Goal: Information Seeking & Learning: Learn about a topic

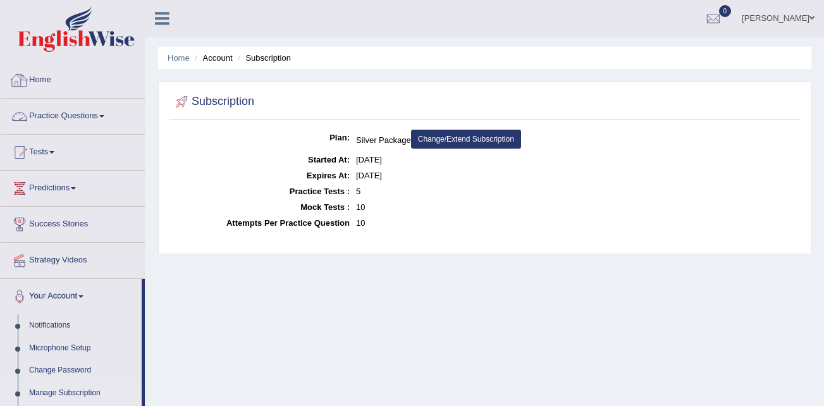
click at [92, 116] on link "Practice Questions" at bounding box center [73, 115] width 144 height 32
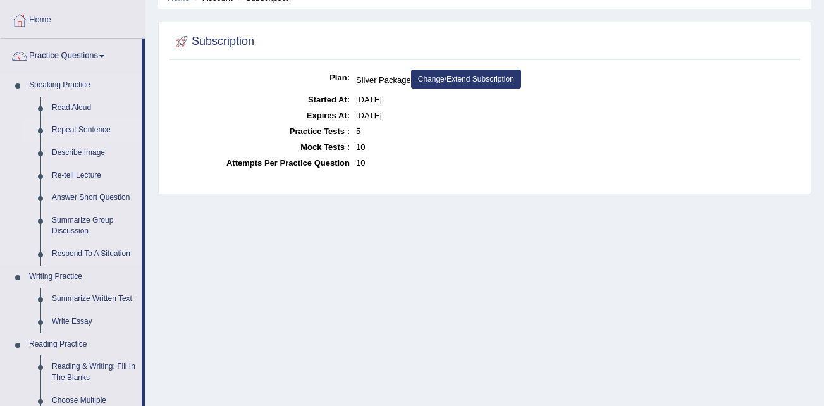
scroll to position [190, 0]
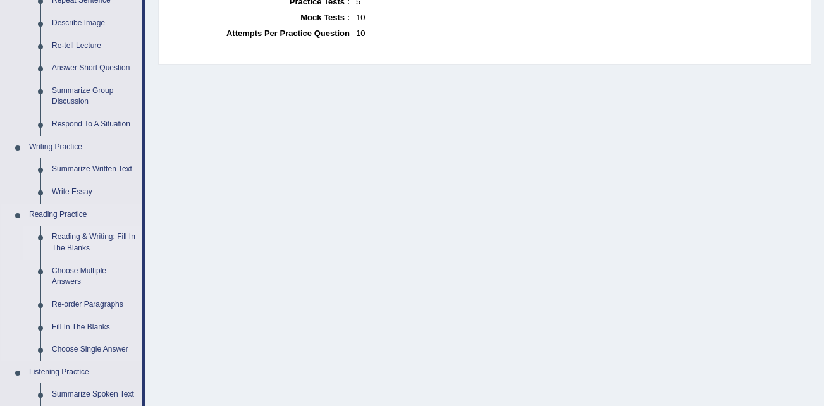
click at [82, 239] on link "Reading & Writing: Fill In The Blanks" at bounding box center [94, 243] width 96 height 34
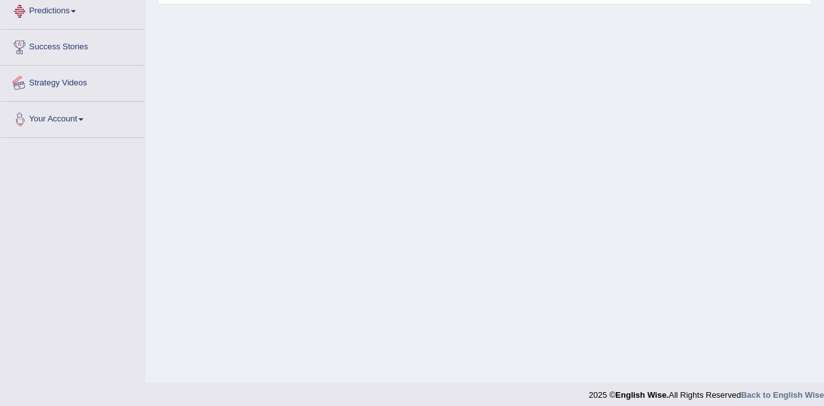
scroll to position [258, 0]
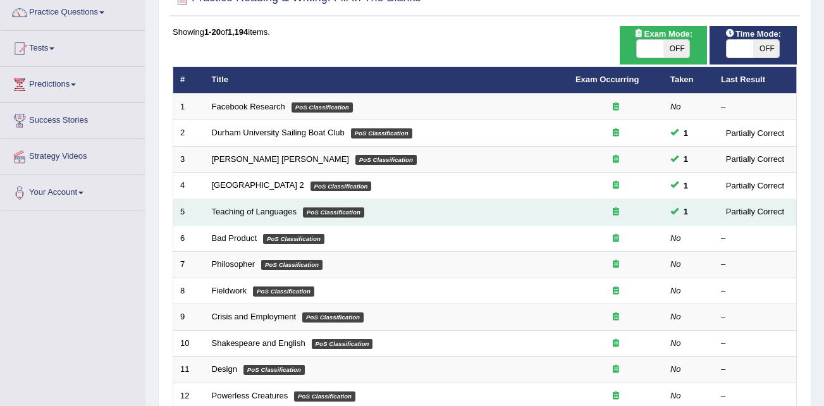
scroll to position [127, 0]
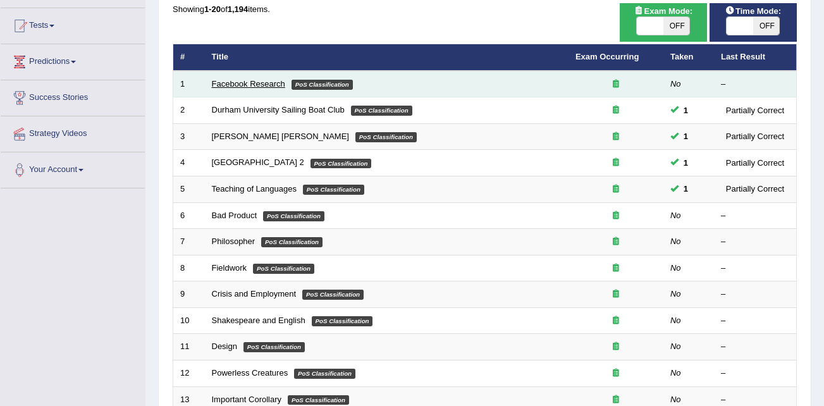
click at [263, 85] on link "Facebook Research" at bounding box center [248, 83] width 73 height 9
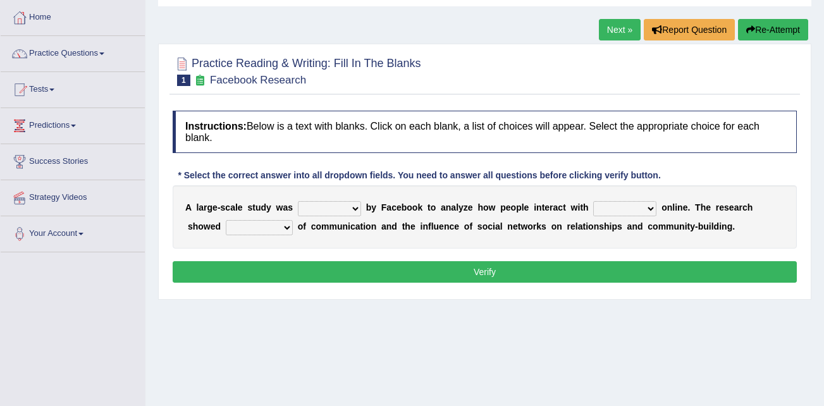
scroll to position [63, 0]
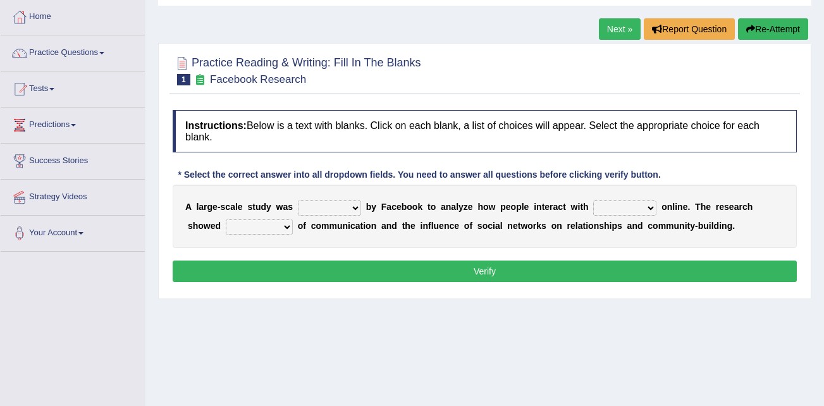
click at [351, 207] on select "surveyed had asked made" at bounding box center [329, 208] width 63 height 15
select select "surveyed"
click at [298, 201] on select "surveyed had asked made" at bounding box center [329, 208] width 63 height 15
click at [352, 206] on select "surveyed had asked made" at bounding box center [329, 208] width 63 height 15
click at [624, 206] on select "together all each other another" at bounding box center [624, 208] width 63 height 15
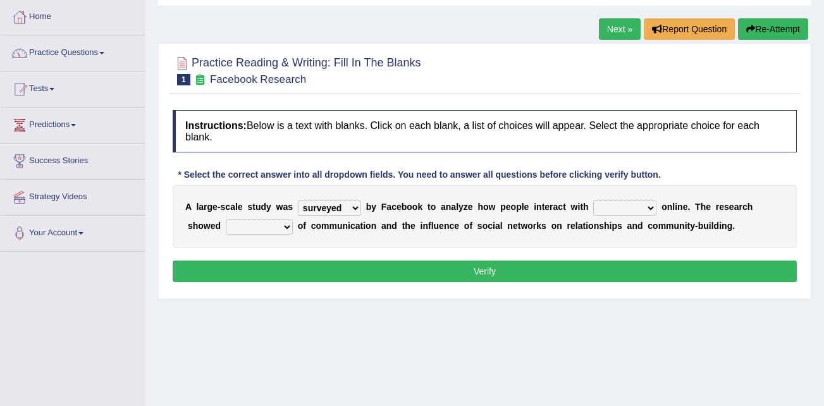
select select "each other"
click at [593, 201] on select "together all each other another" at bounding box center [624, 208] width 63 height 15
click at [243, 228] on select "advantages standards fellowships patterns" at bounding box center [259, 227] width 67 height 15
select select "advantages"
click at [226, 220] on select "advantages standards fellowships patterns" at bounding box center [259, 227] width 67 height 15
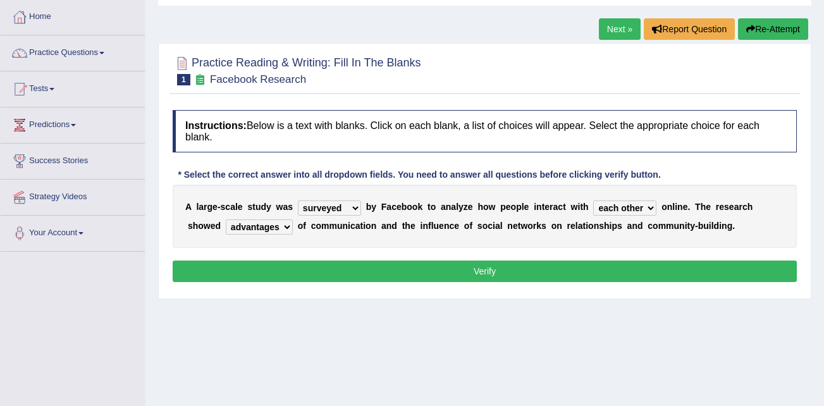
click at [461, 263] on button "Verify" at bounding box center [485, 272] width 624 height 22
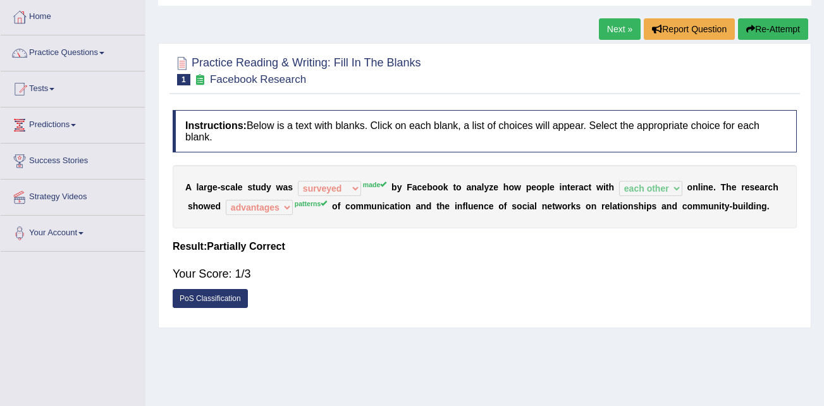
click at [236, 292] on link "PoS Classification" at bounding box center [210, 298] width 75 height 19
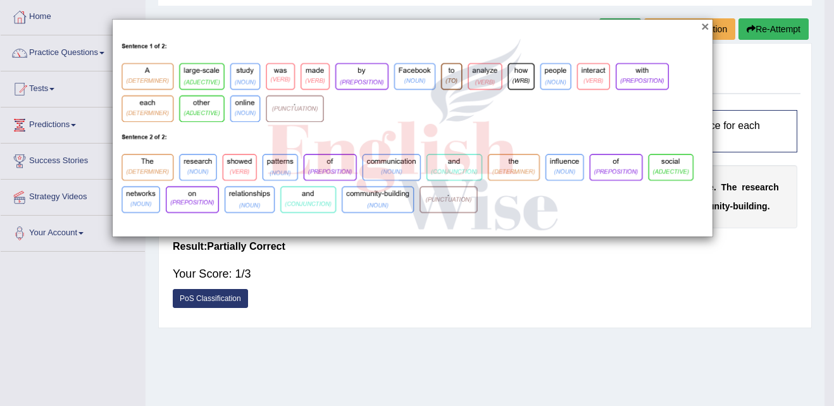
click at [705, 25] on button "×" at bounding box center [705, 26] width 8 height 13
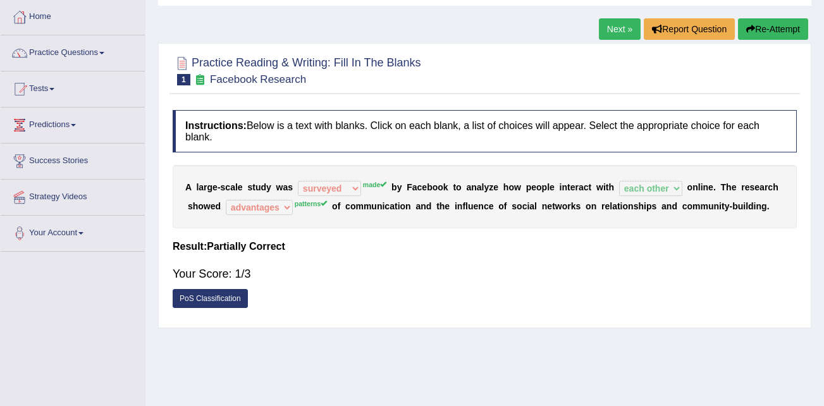
click at [612, 25] on link "Next »" at bounding box center [620, 29] width 42 height 22
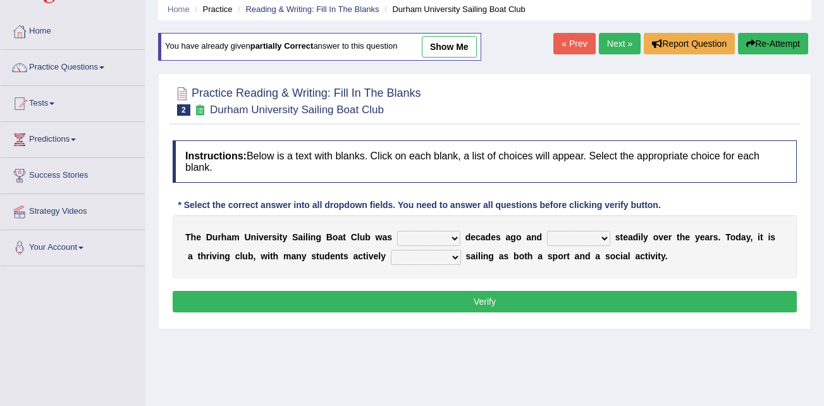
scroll to position [63, 0]
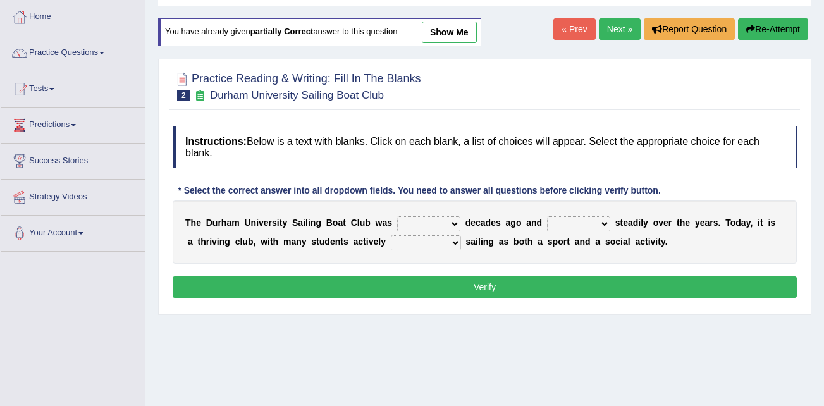
click at [441, 223] on select "found fund founded find" at bounding box center [428, 223] width 63 height 15
select select "found"
click at [397, 216] on select "found fund founded find" at bounding box center [428, 223] width 63 height 15
click at [585, 223] on select "grow growing has grown grown" at bounding box center [578, 223] width 63 height 15
select select "grown"
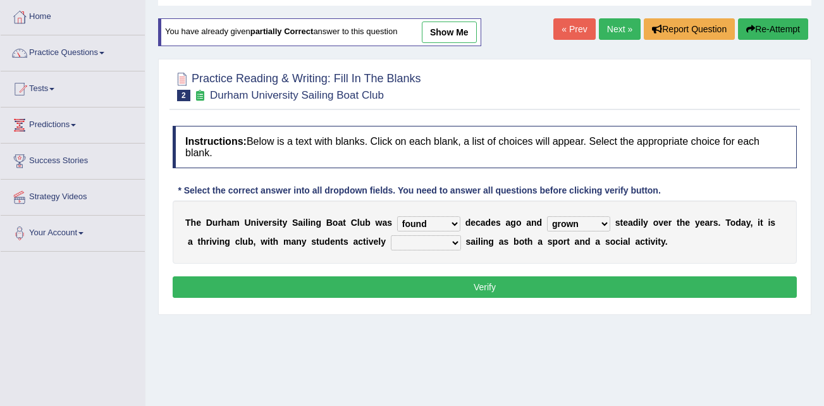
click at [547, 216] on select "grow growing has grown grown" at bounding box center [578, 223] width 63 height 15
click at [424, 243] on select "enjoy enjoyed are enjoying enjoying" at bounding box center [426, 242] width 70 height 15
click at [391, 235] on select "enjoy enjoyed are enjoying enjoying" at bounding box center [426, 242] width 70 height 15
click at [429, 240] on select "enjoy enjoyed are enjoying enjoying" at bounding box center [426, 242] width 70 height 15
select select "are enjoying"
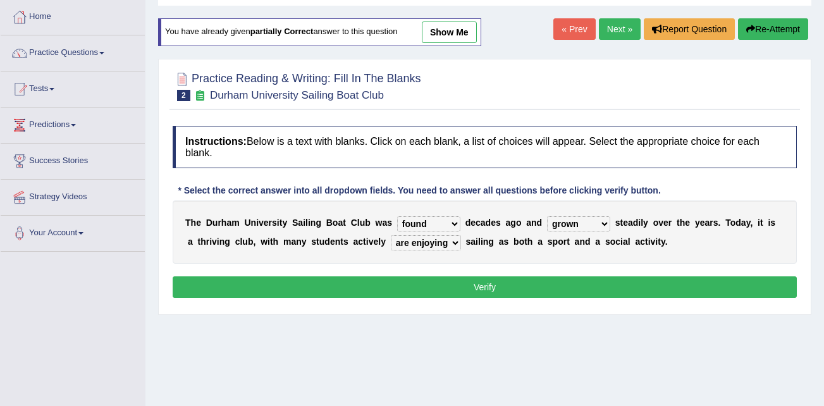
click at [391, 235] on select "enjoy enjoyed are enjoying enjoying" at bounding box center [426, 242] width 70 height 15
click at [441, 284] on button "Verify" at bounding box center [485, 287] width 624 height 22
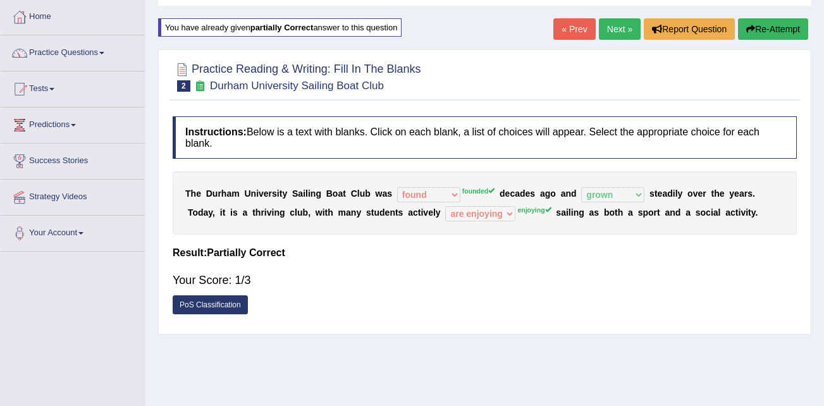
click at [619, 24] on link "Next »" at bounding box center [620, 29] width 42 height 22
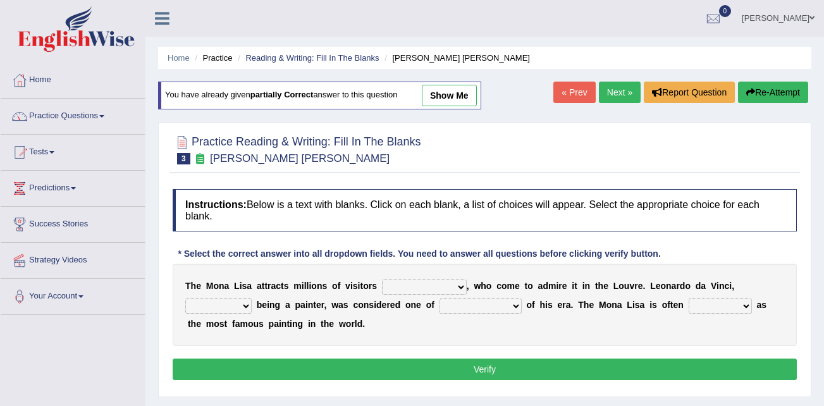
click at [428, 291] on select "around the year the all year all year round per year" at bounding box center [424, 287] width 85 height 15
select select "per year"
click at [382, 280] on select "around the year the all year all year round per year" at bounding box center [424, 287] width 85 height 15
click at [252, 299] on select "rather than as much as as well as as long as" at bounding box center [218, 306] width 66 height 15
select select "rather than"
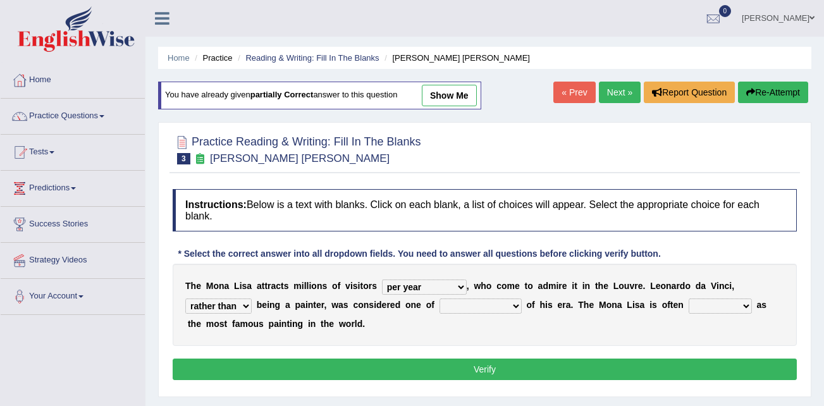
click at [252, 299] on select "rather than as much as as well as as long as" at bounding box center [218, 306] width 66 height 15
click at [440, 309] on select "better artists artist the better artist the best artists" at bounding box center [481, 306] width 82 height 15
select select "the best artists"
click at [440, 299] on select "better artists artist the better artist the best artists" at bounding box center [481, 306] width 82 height 15
click at [689, 306] on select "classified suggested predicted described" at bounding box center [720, 306] width 63 height 15
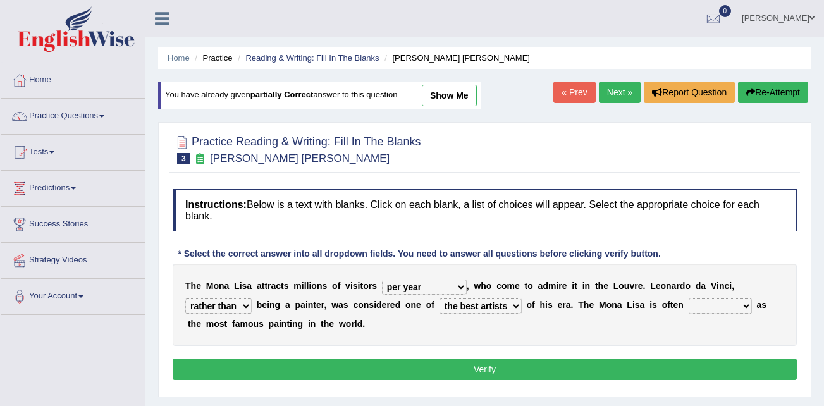
select select "described"
click at [689, 299] on select "classified suggested predicted described" at bounding box center [720, 306] width 63 height 15
click at [427, 368] on button "Verify" at bounding box center [485, 370] width 624 height 22
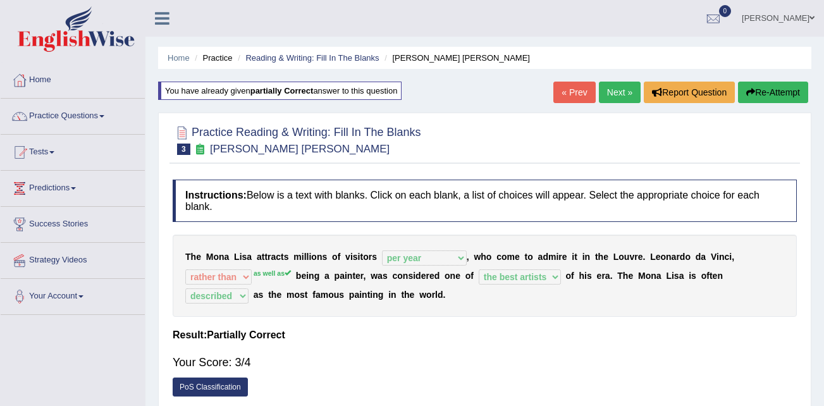
click at [611, 93] on link "Next »" at bounding box center [620, 93] width 42 height 22
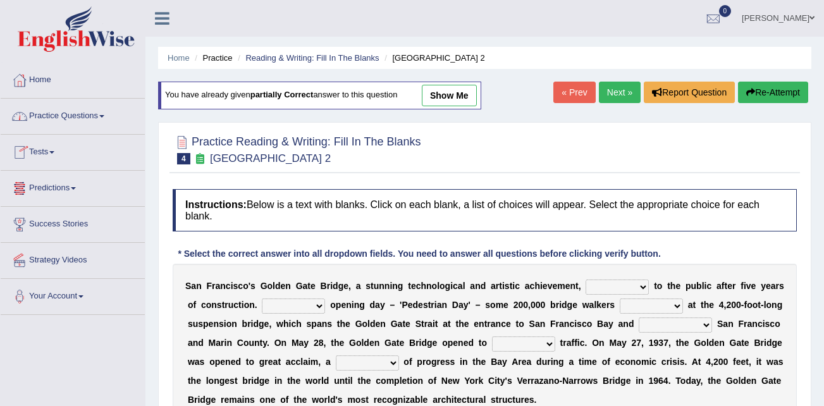
click at [104, 114] on link "Practice Questions" at bounding box center [73, 115] width 144 height 32
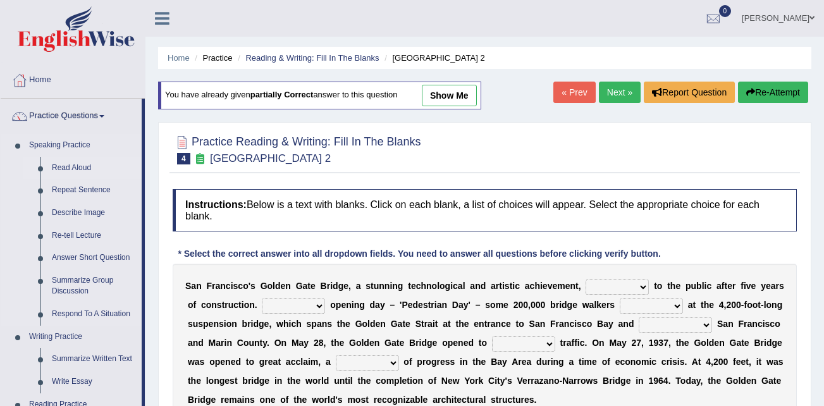
click at [73, 168] on link "Read Aloud" at bounding box center [94, 168] width 96 height 23
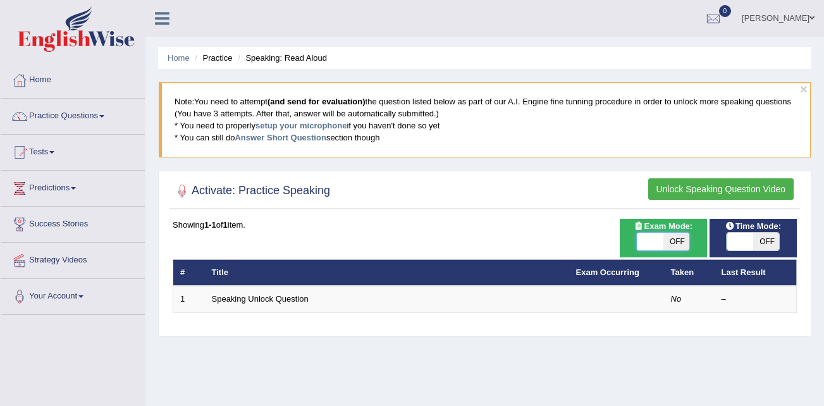
click at [657, 249] on span at bounding box center [650, 242] width 27 height 18
checkbox input "true"
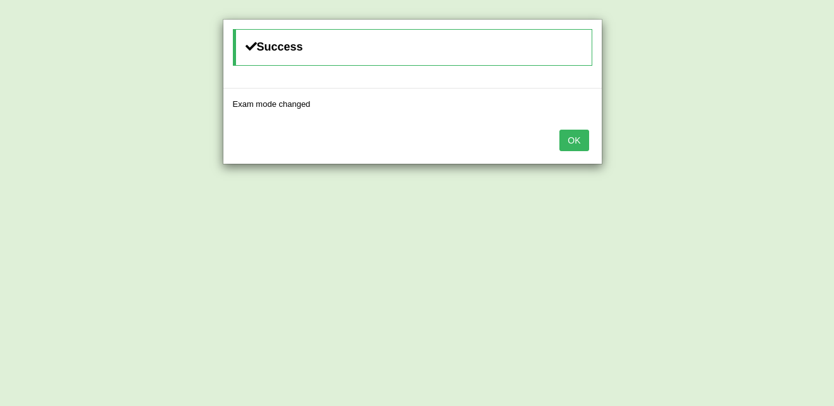
click at [580, 142] on button "OK" at bounding box center [573, 141] width 29 height 22
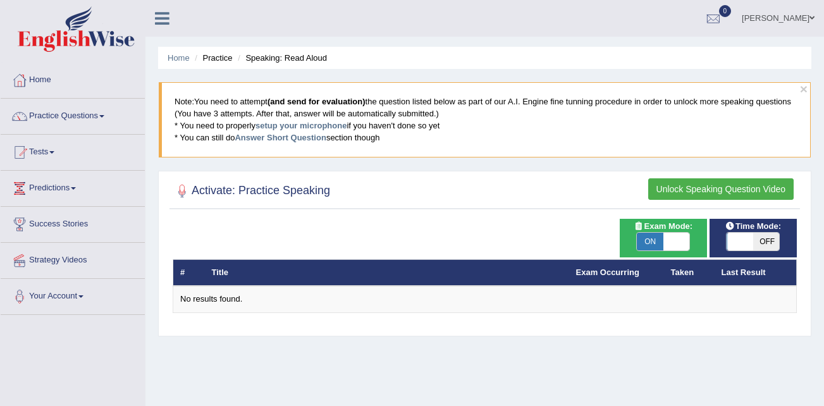
click at [752, 246] on span at bounding box center [740, 242] width 27 height 18
checkbox input "true"
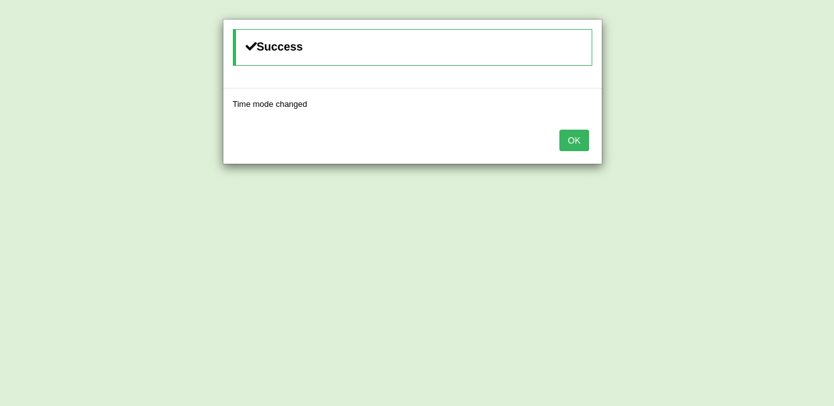
click at [568, 140] on button "OK" at bounding box center [573, 141] width 29 height 22
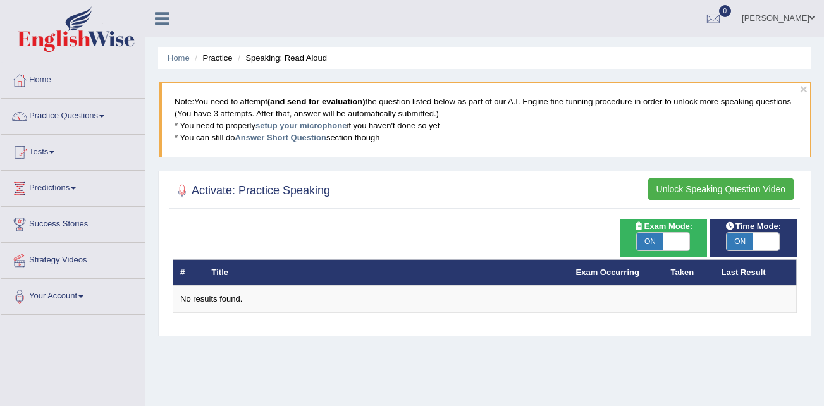
click at [760, 187] on button "Unlock Speaking Question Video" at bounding box center [721, 189] width 146 height 22
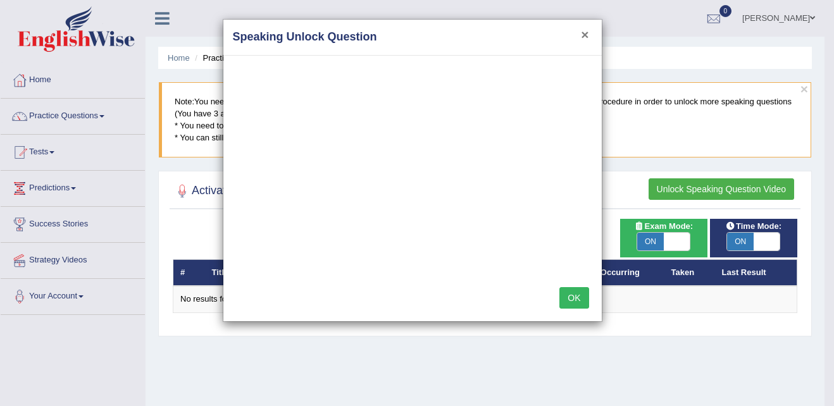
click at [584, 32] on button "×" at bounding box center [585, 34] width 8 height 13
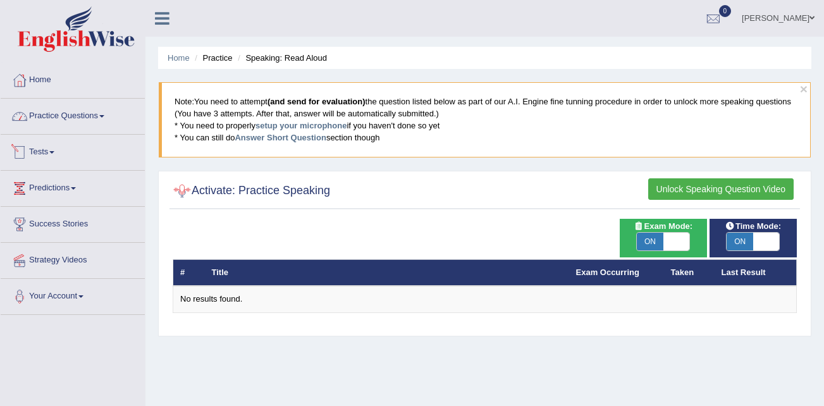
click at [94, 117] on link "Practice Questions" at bounding box center [73, 115] width 144 height 32
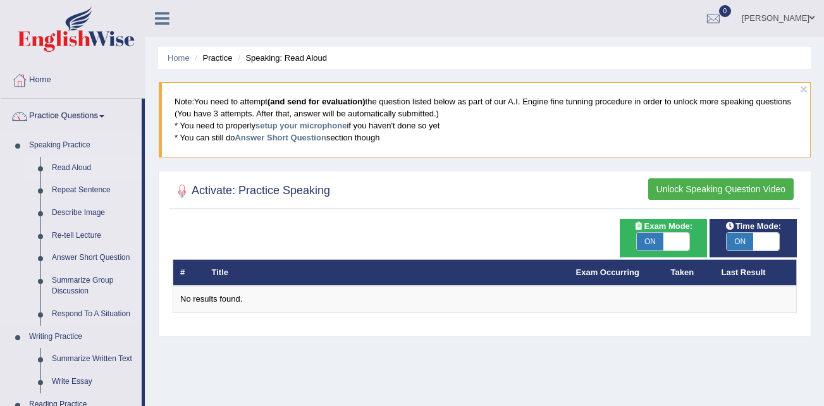
click at [75, 164] on link "Read Aloud" at bounding box center [94, 168] width 96 height 23
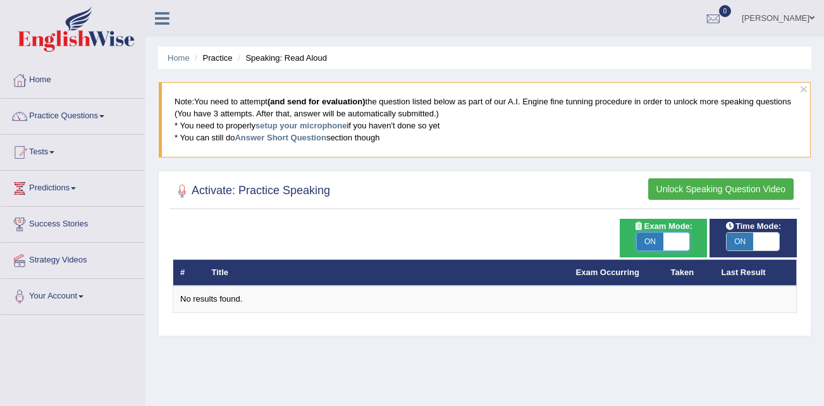
click at [671, 249] on span at bounding box center [677, 242] width 27 height 18
checkbox input "false"
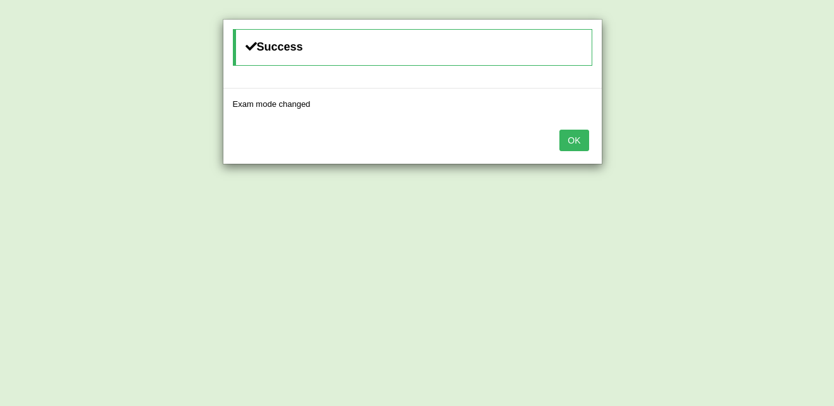
click at [566, 135] on button "OK" at bounding box center [573, 141] width 29 height 22
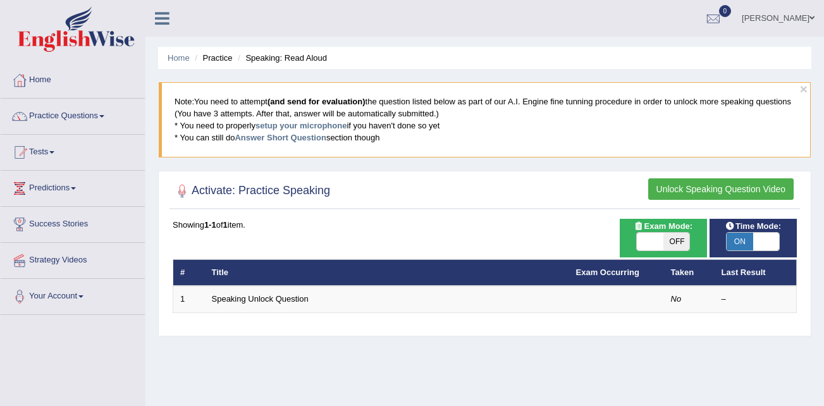
click at [770, 243] on span at bounding box center [767, 242] width 27 height 18
checkbox input "false"
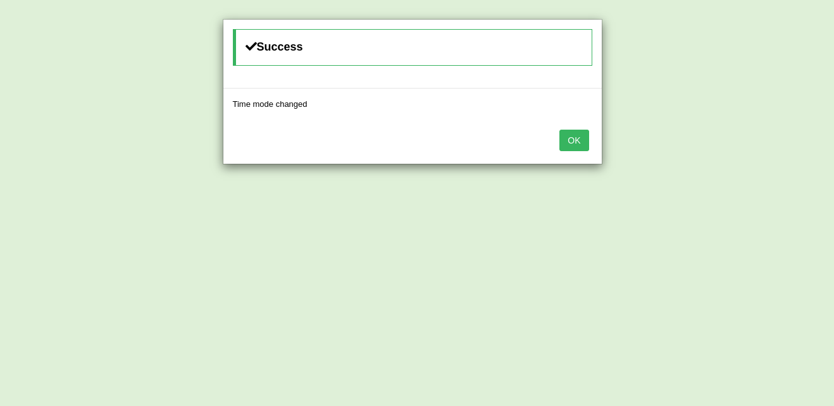
click at [567, 131] on button "OK" at bounding box center [573, 141] width 29 height 22
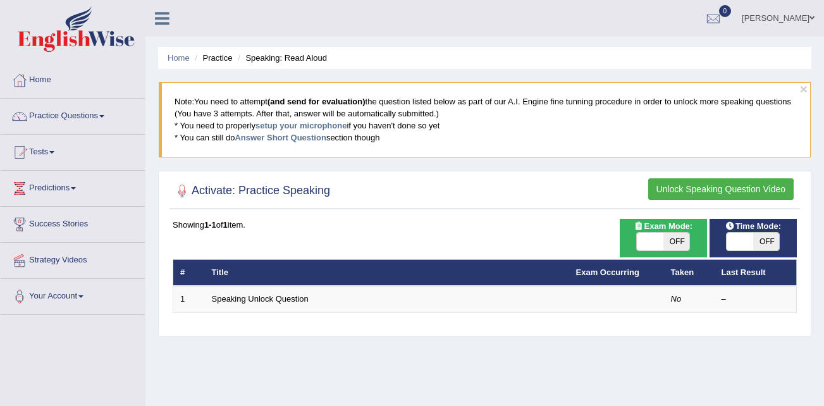
scroll to position [63, 0]
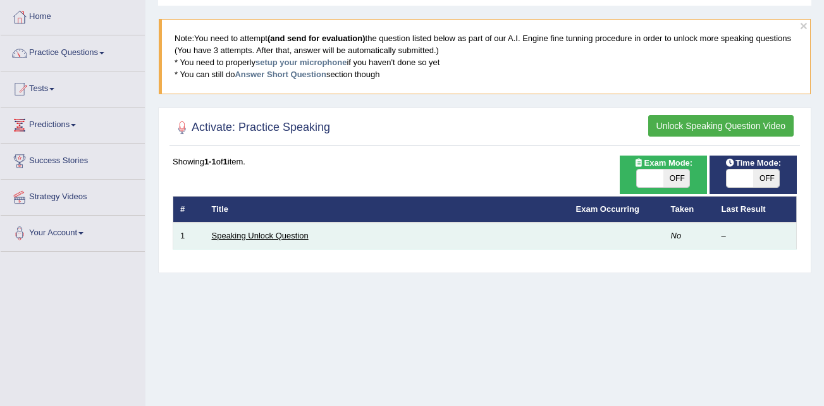
click at [249, 234] on link "Speaking Unlock Question" at bounding box center [260, 235] width 97 height 9
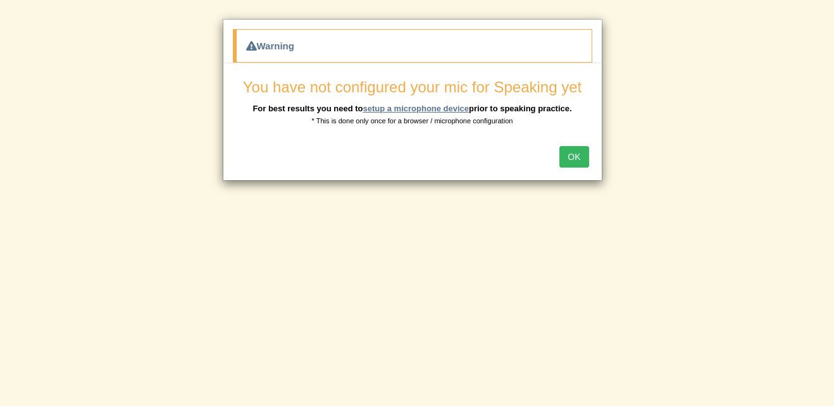
click at [415, 106] on link "setup a microphone device" at bounding box center [416, 108] width 106 height 9
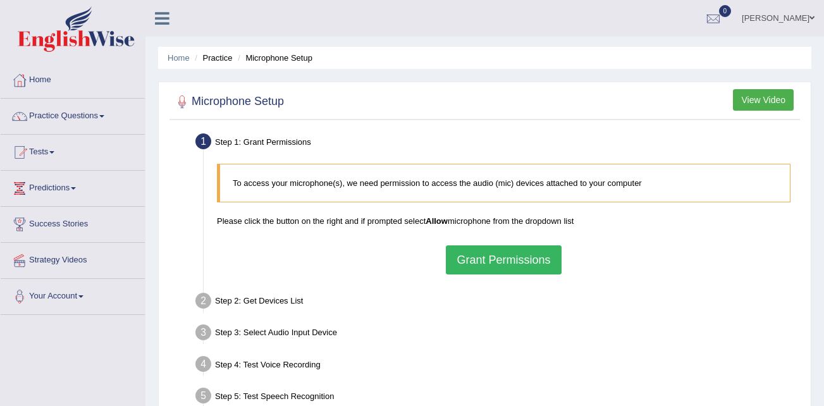
click at [514, 252] on button "Grant Permissions" at bounding box center [503, 259] width 115 height 29
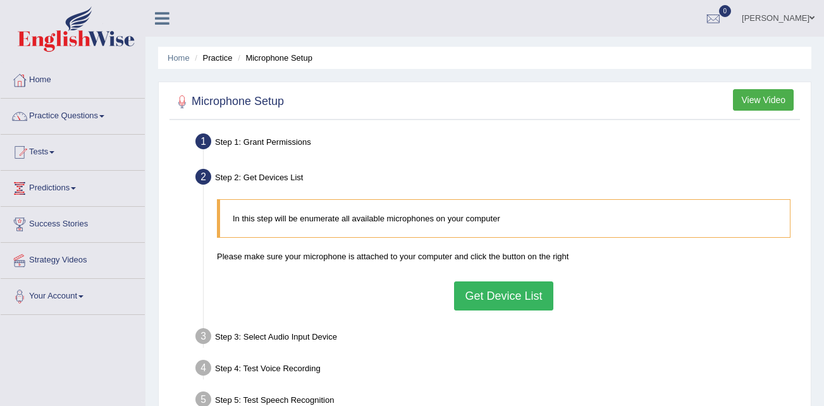
click at [508, 299] on button "Get Device List" at bounding box center [503, 296] width 99 height 29
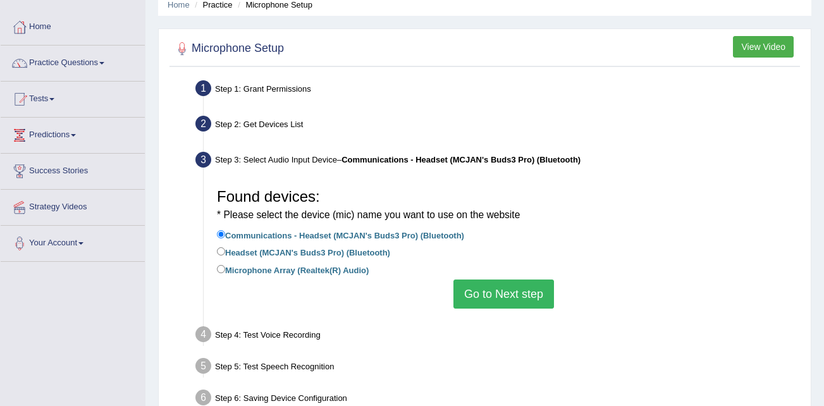
scroll to position [127, 0]
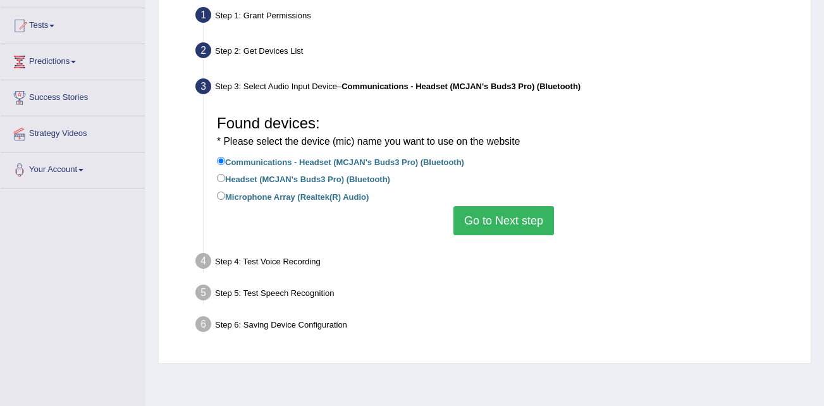
click at [509, 213] on button "Go to Next step" at bounding box center [504, 220] width 101 height 29
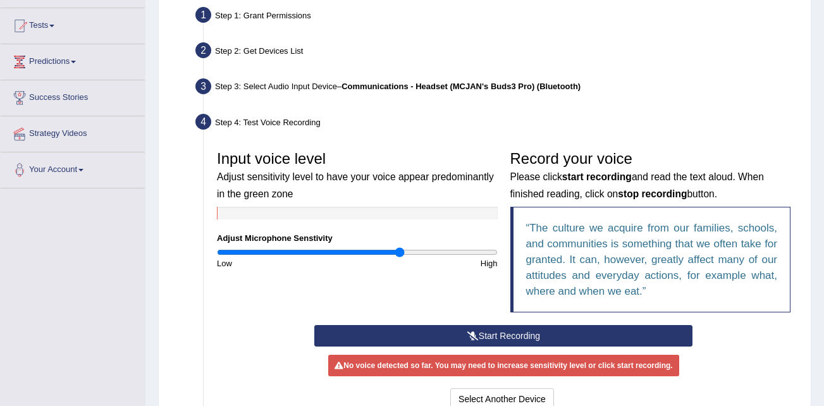
click at [399, 252] on input "range" at bounding box center [357, 252] width 281 height 10
click at [437, 249] on input "range" at bounding box center [357, 252] width 281 height 10
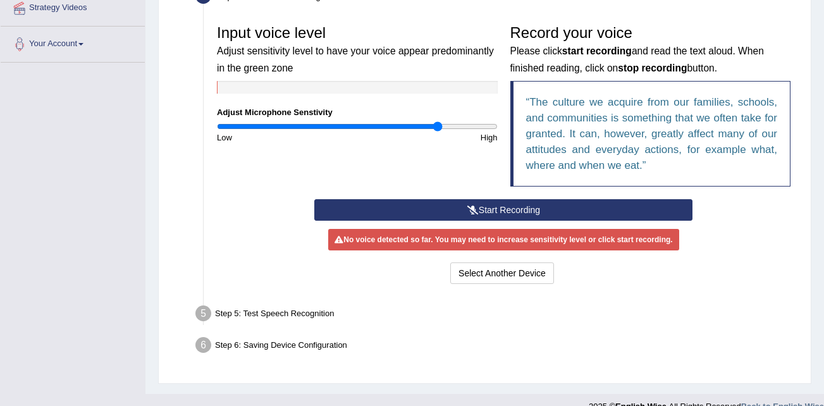
scroll to position [253, 0]
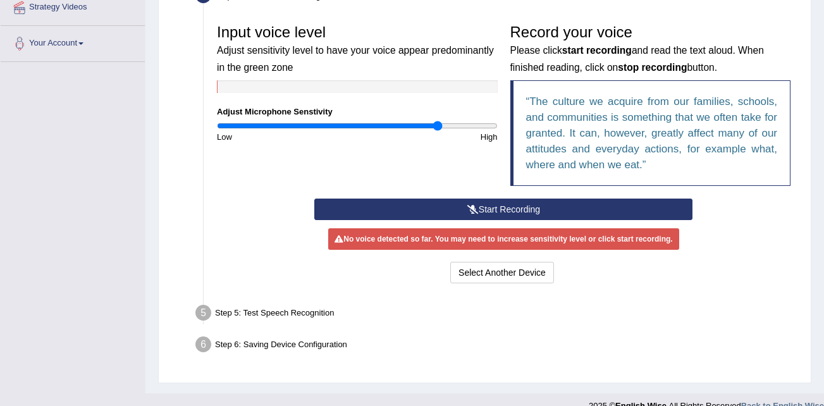
click at [499, 209] on button "Start Recording" at bounding box center [503, 210] width 378 height 22
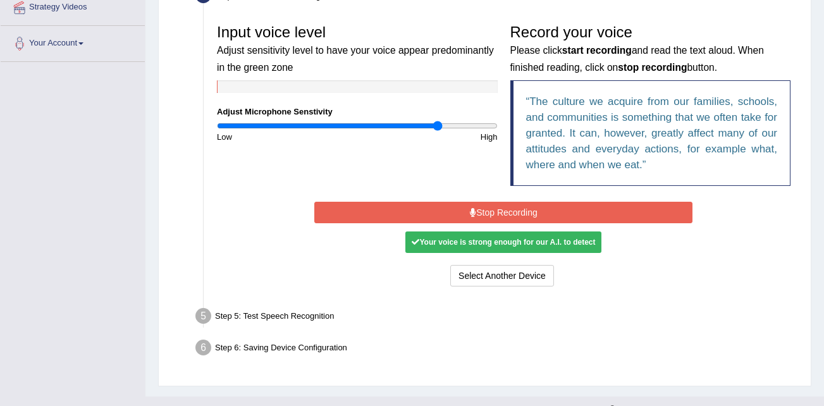
click at [512, 244] on div "Your voice is strong enough for our A.I. to detect" at bounding box center [504, 243] width 196 height 22
click at [535, 208] on button "Stop Recording" at bounding box center [503, 213] width 378 height 22
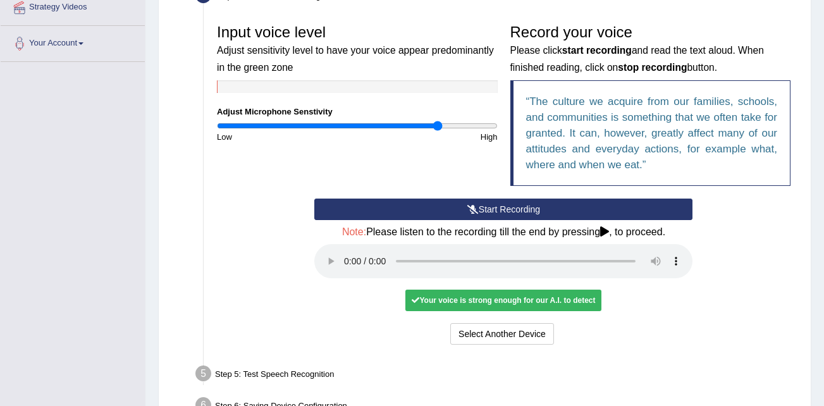
click at [608, 233] on icon at bounding box center [604, 231] width 9 height 10
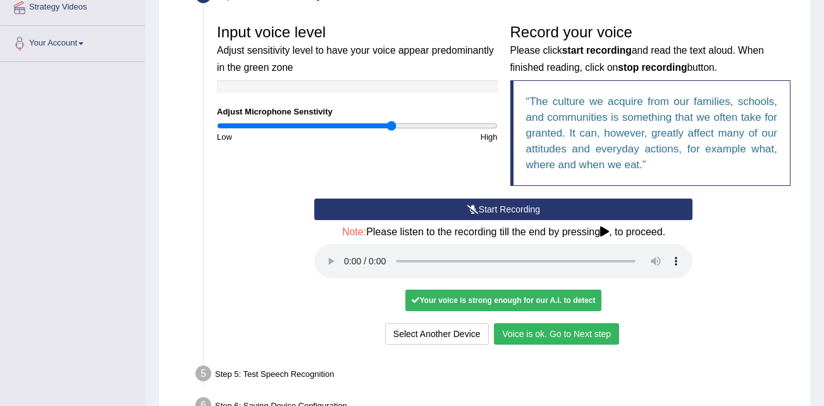
click at [392, 124] on input "range" at bounding box center [357, 126] width 281 height 10
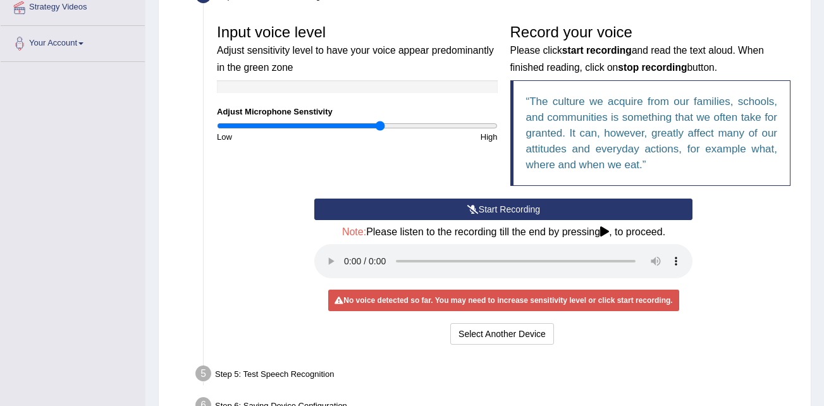
click at [380, 127] on input "range" at bounding box center [357, 126] width 281 height 10
click at [496, 205] on button "Start Recording" at bounding box center [503, 210] width 378 height 22
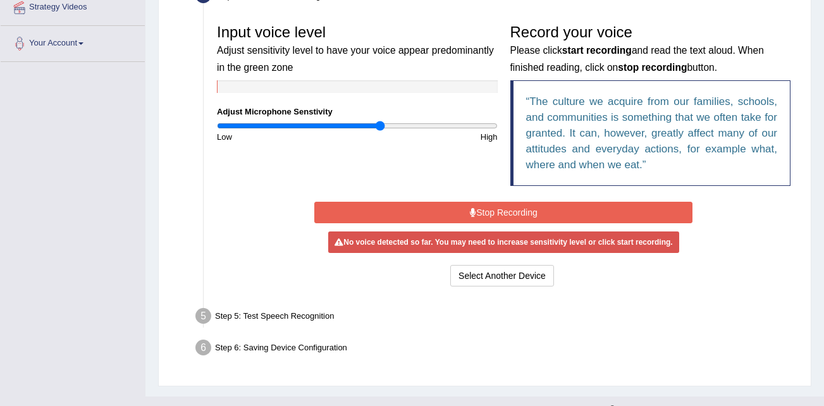
click at [417, 213] on button "Stop Recording" at bounding box center [503, 213] width 378 height 22
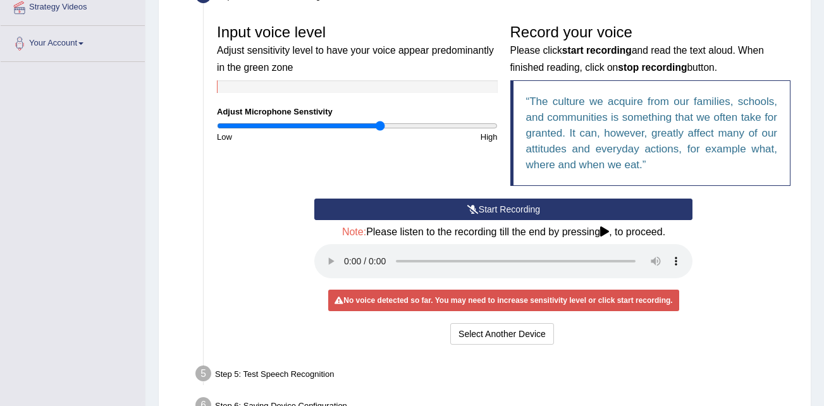
click at [422, 208] on button "Start Recording" at bounding box center [503, 210] width 378 height 22
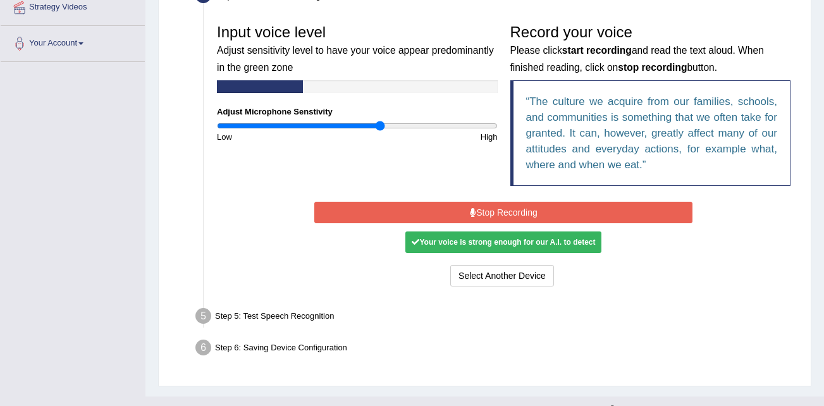
click at [509, 204] on button "Stop Recording" at bounding box center [503, 213] width 378 height 22
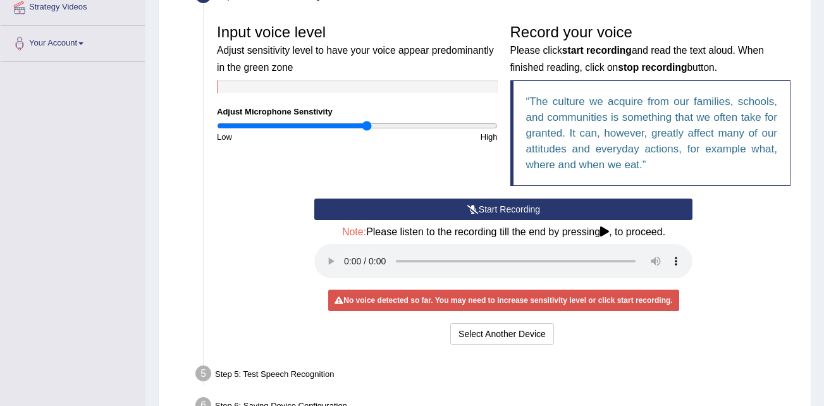
type input "1.08"
click at [366, 127] on input "range" at bounding box center [357, 126] width 281 height 10
click at [437, 210] on button "Start Recording" at bounding box center [503, 210] width 378 height 22
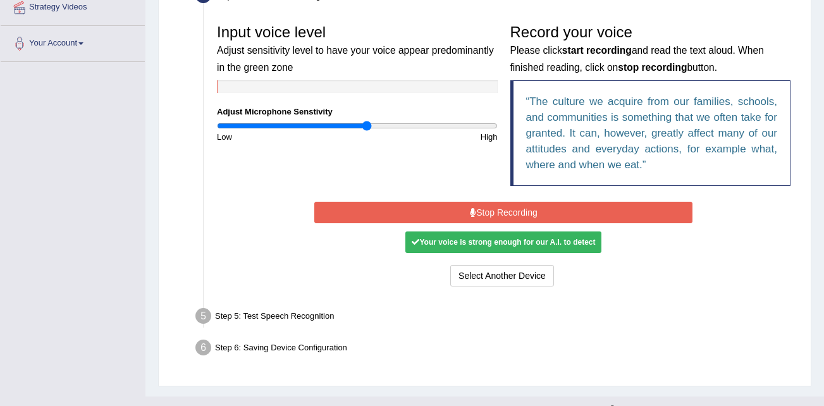
click at [500, 211] on button "Stop Recording" at bounding box center [503, 213] width 378 height 22
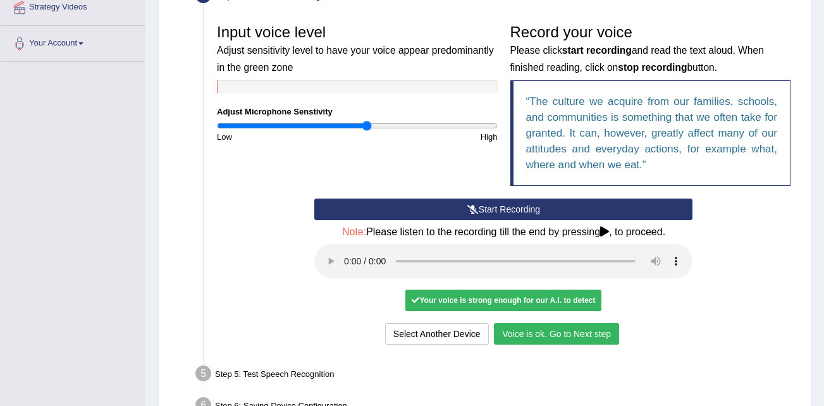
click at [553, 330] on button "Voice is ok. Go to Next step" at bounding box center [556, 334] width 125 height 22
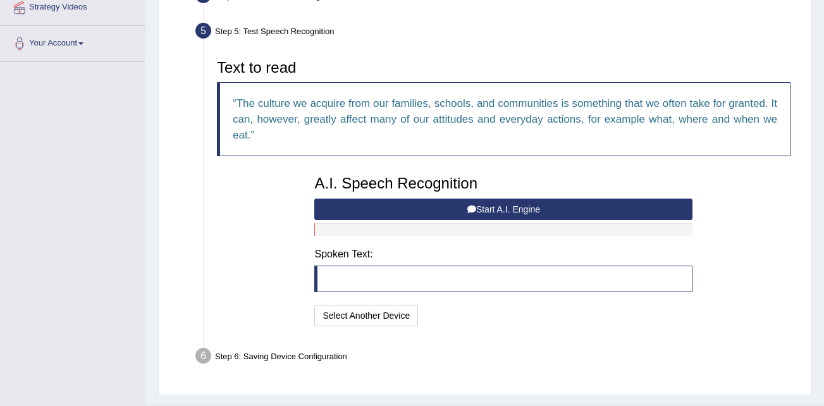
click at [488, 208] on button "Start A.I. Engine" at bounding box center [503, 210] width 378 height 22
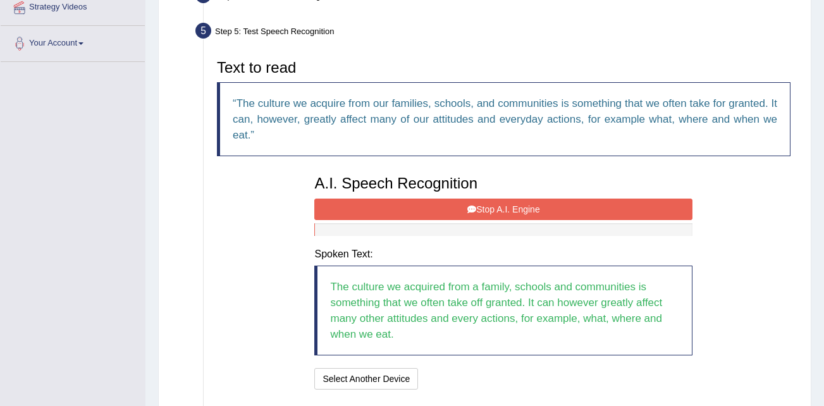
click at [562, 206] on button "Stop A.I. Engine" at bounding box center [503, 210] width 378 height 22
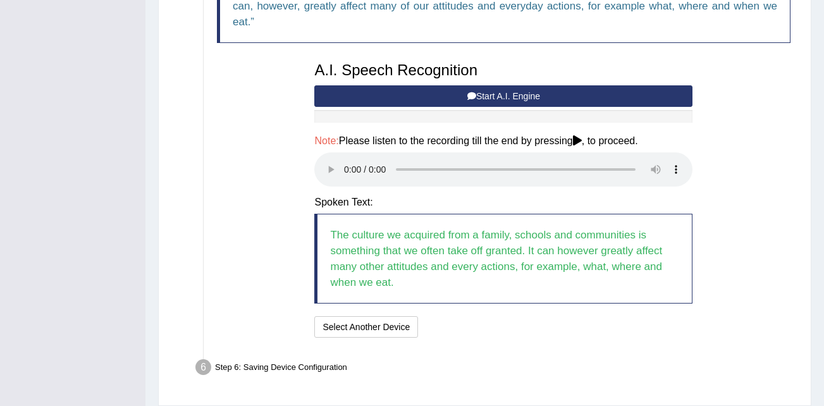
scroll to position [408, 0]
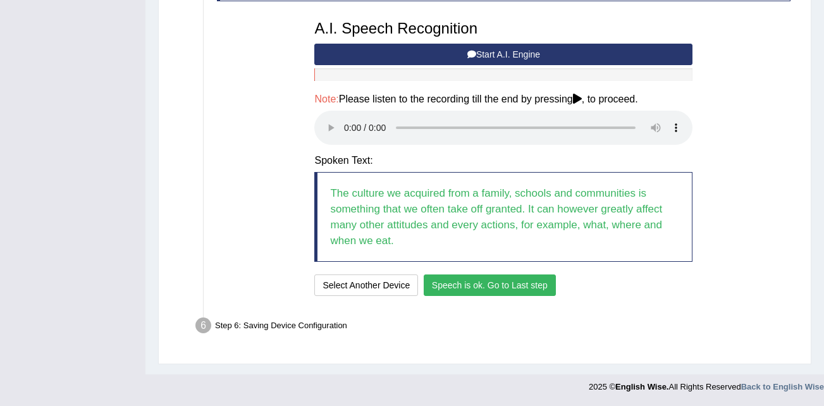
click at [487, 287] on button "Speech is ok. Go to Last step" at bounding box center [490, 286] width 132 height 22
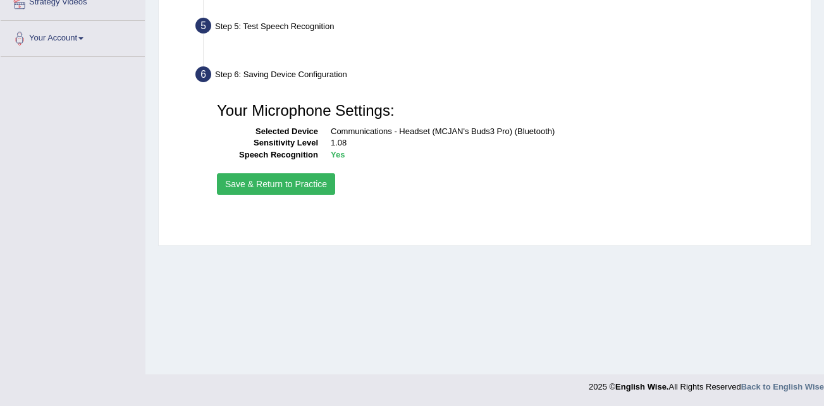
scroll to position [258, 0]
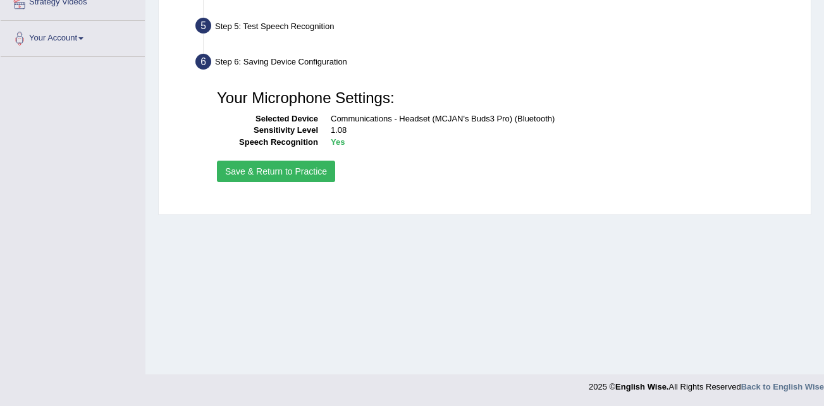
click at [279, 172] on button "Save & Return to Practice" at bounding box center [276, 172] width 118 height 22
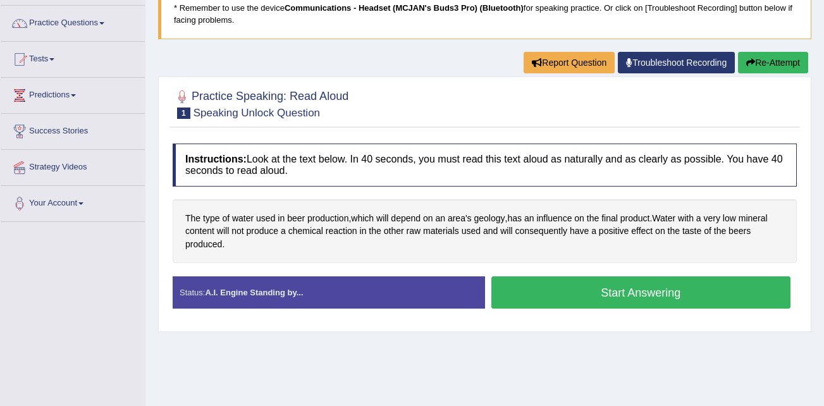
scroll to position [63, 0]
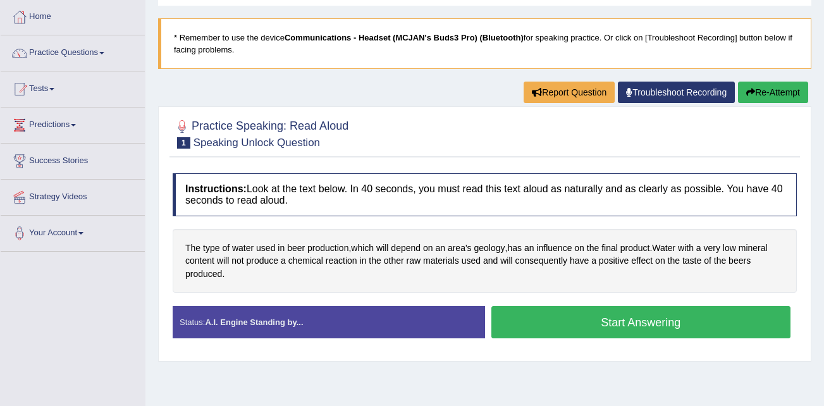
click at [621, 323] on button "Start Answering" at bounding box center [642, 322] width 300 height 32
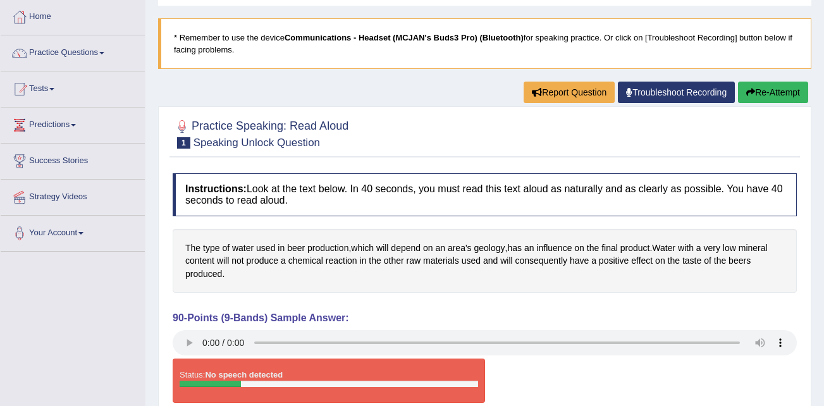
click at [765, 88] on button "Re-Attempt" at bounding box center [773, 93] width 70 height 22
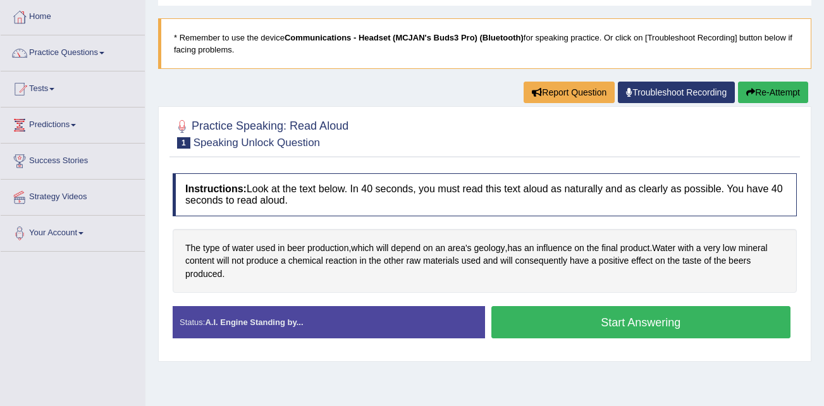
click at [313, 325] on div "Status: A.I. Engine Standing by..." at bounding box center [329, 322] width 313 height 32
click at [635, 318] on button "Start Answering" at bounding box center [642, 322] width 300 height 32
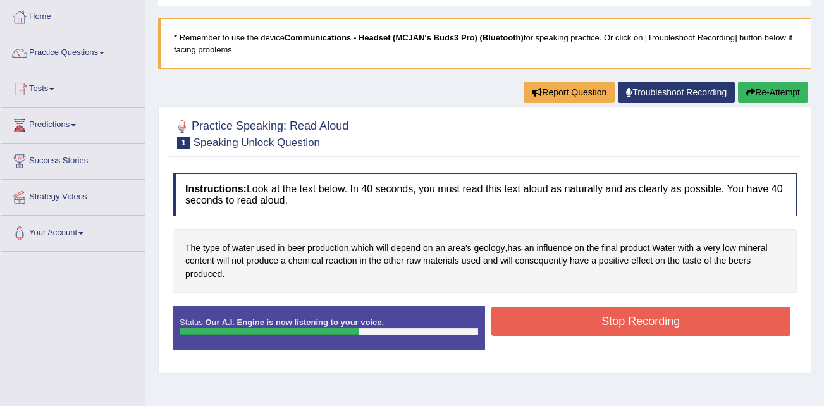
click at [616, 324] on button "Stop Recording" at bounding box center [642, 321] width 300 height 29
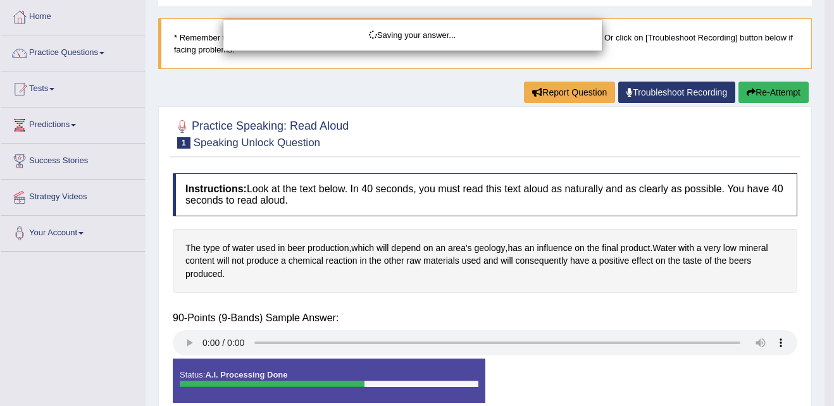
click at [190, 341] on div "Saving your answer..." at bounding box center [417, 203] width 834 height 406
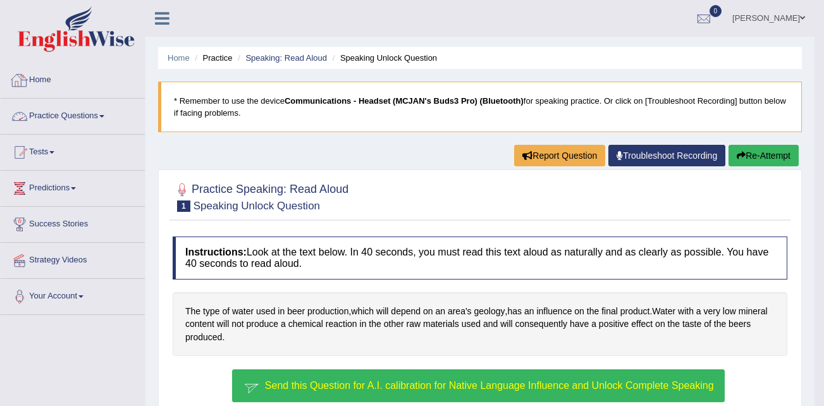
click at [45, 81] on link "Home" at bounding box center [73, 79] width 144 height 32
